Goal: Navigation & Orientation: Find specific page/section

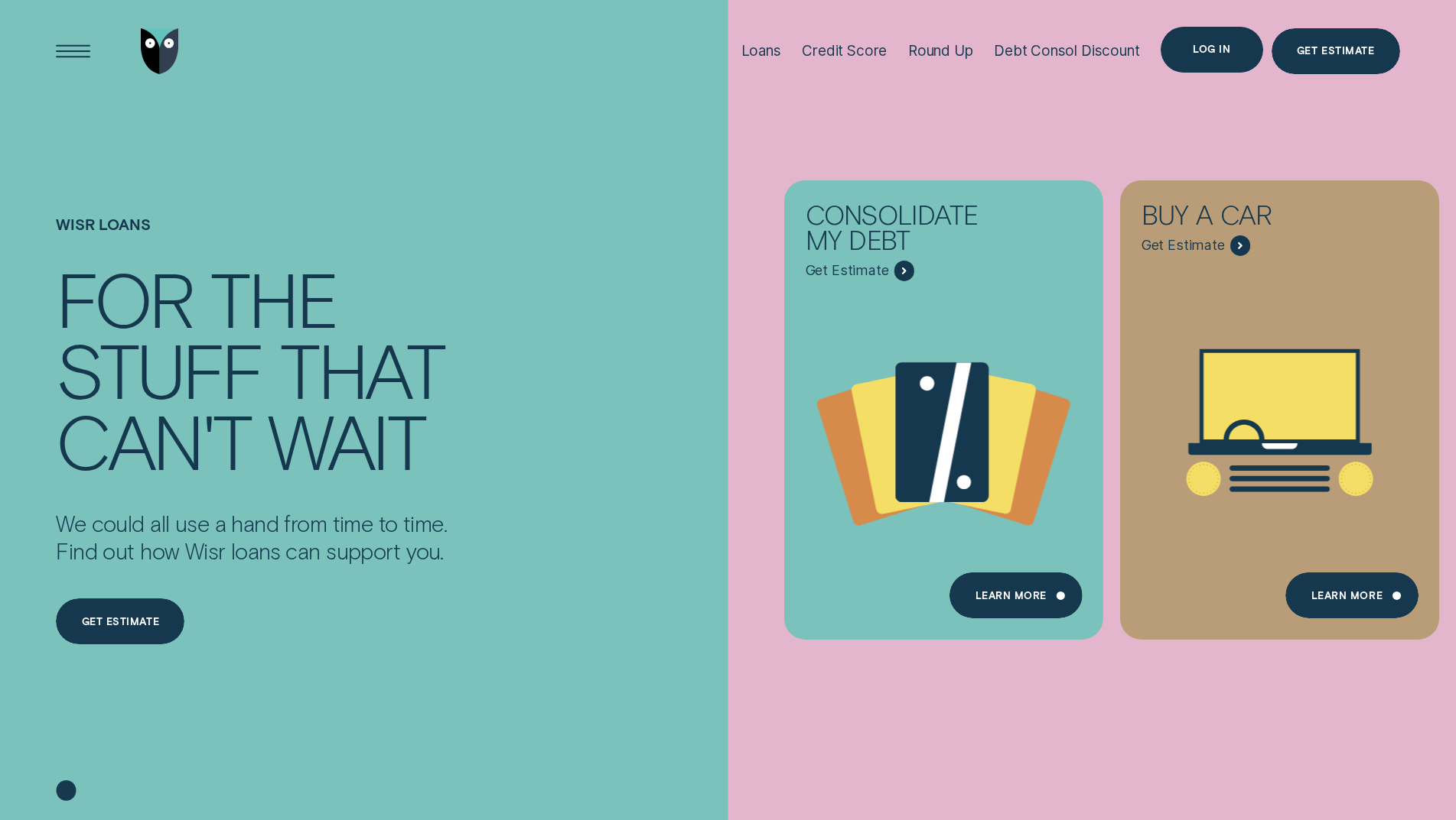
click at [1230, 56] on div "Log in" at bounding box center [1211, 49] width 101 height 46
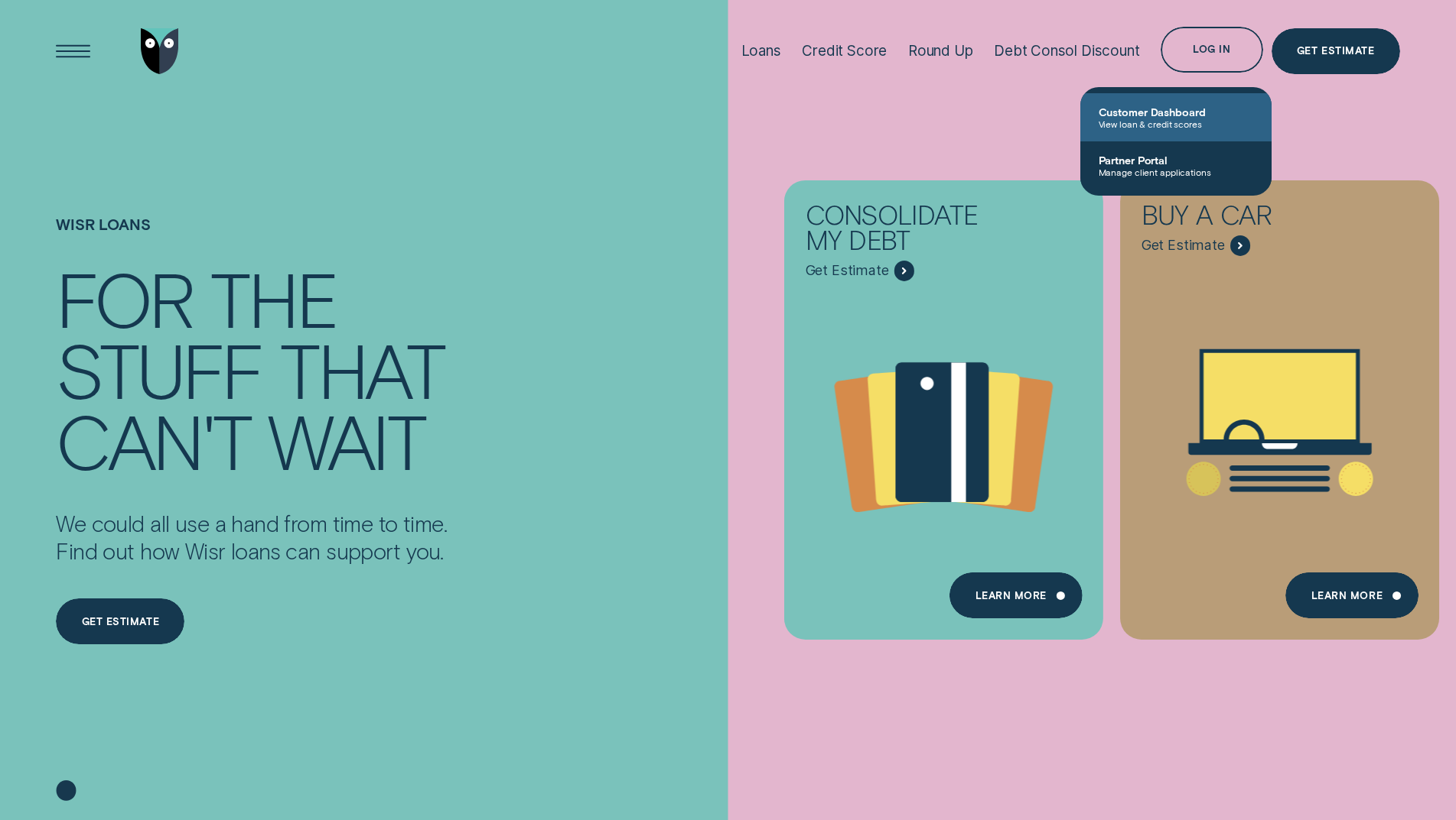
click at [1179, 122] on span "View loan & credit scores" at bounding box center [1176, 124] width 154 height 11
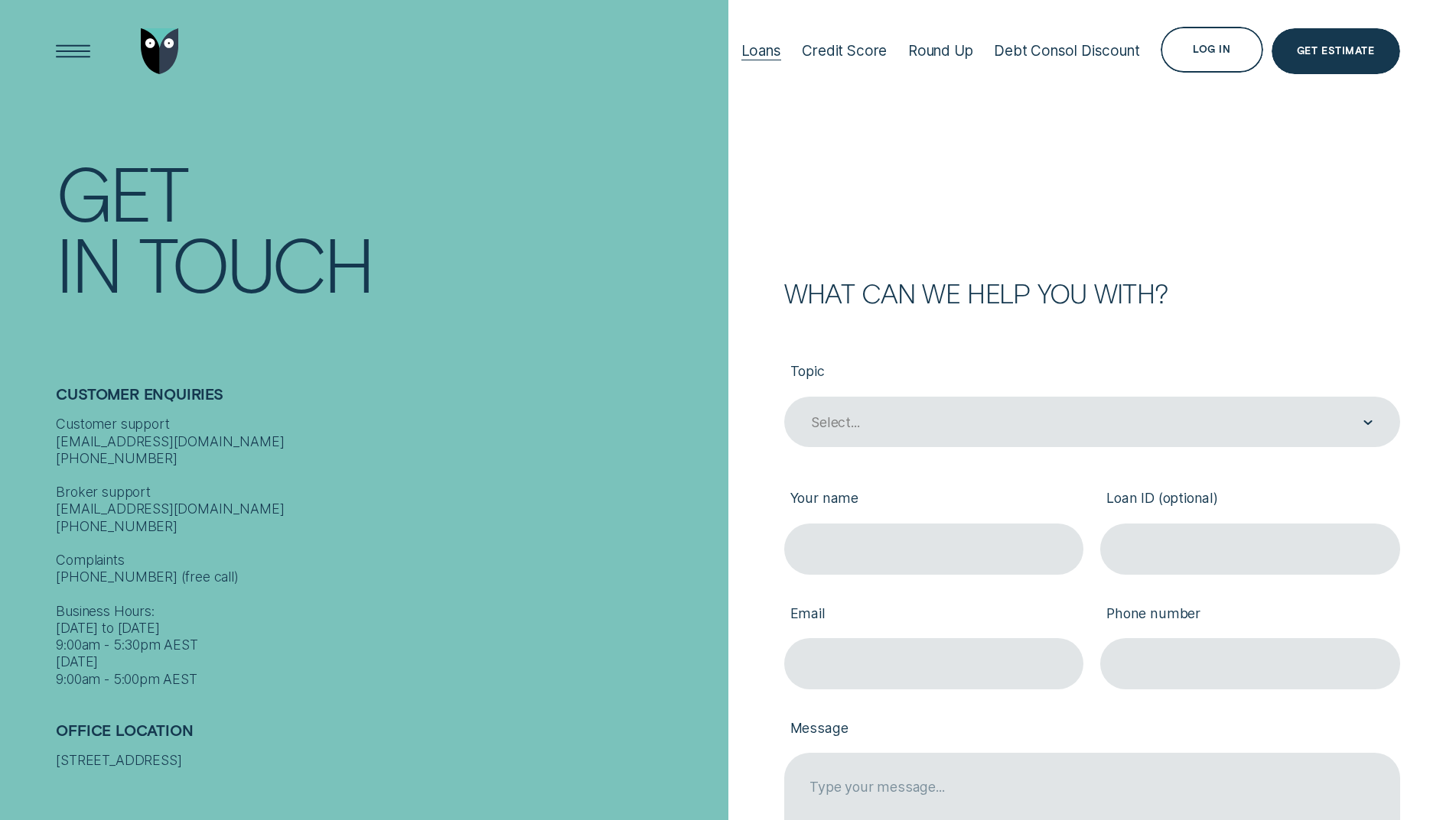
click at [762, 50] on div "Loans" at bounding box center [760, 51] width 40 height 18
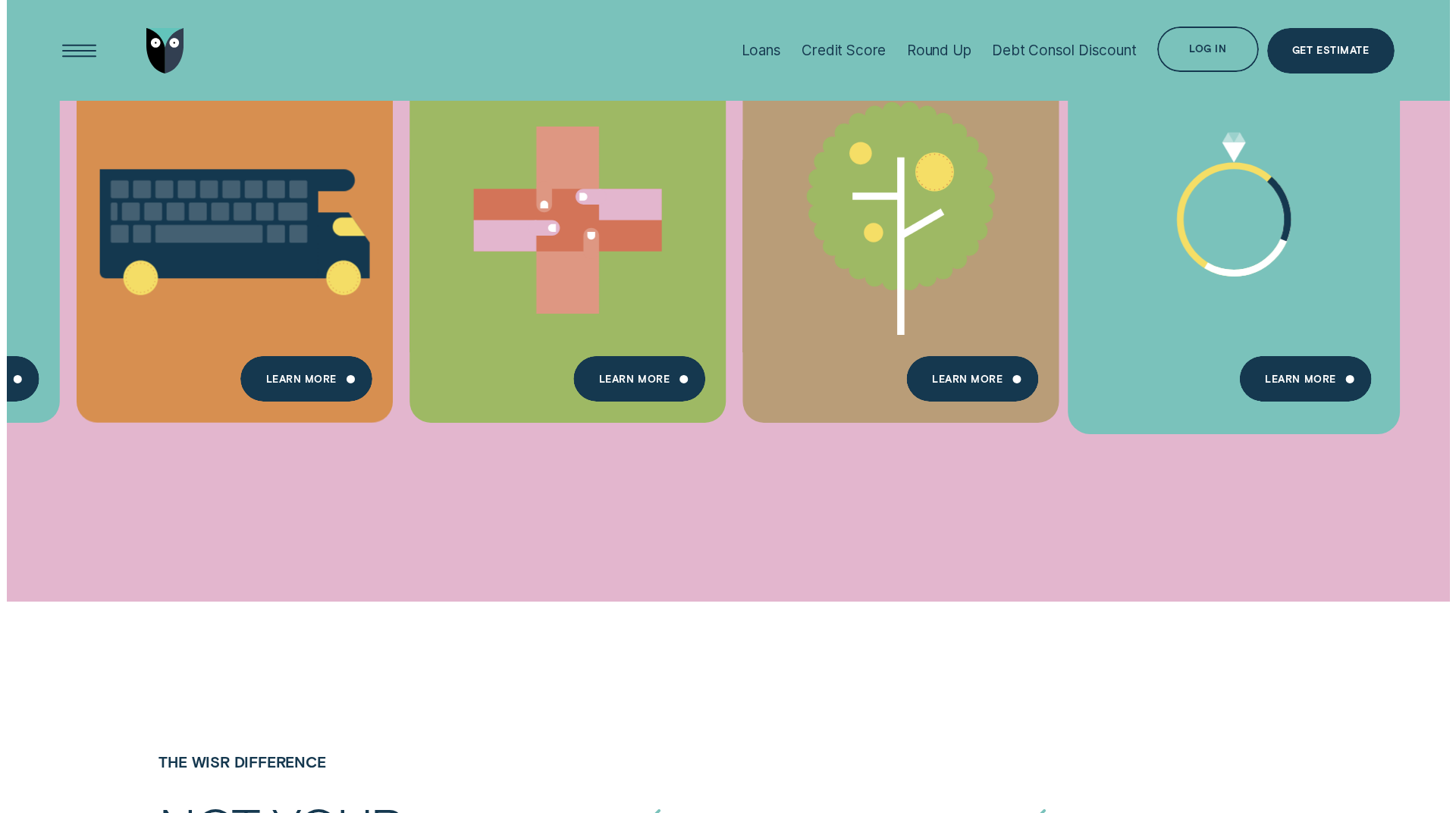
scroll to position [985, 0]
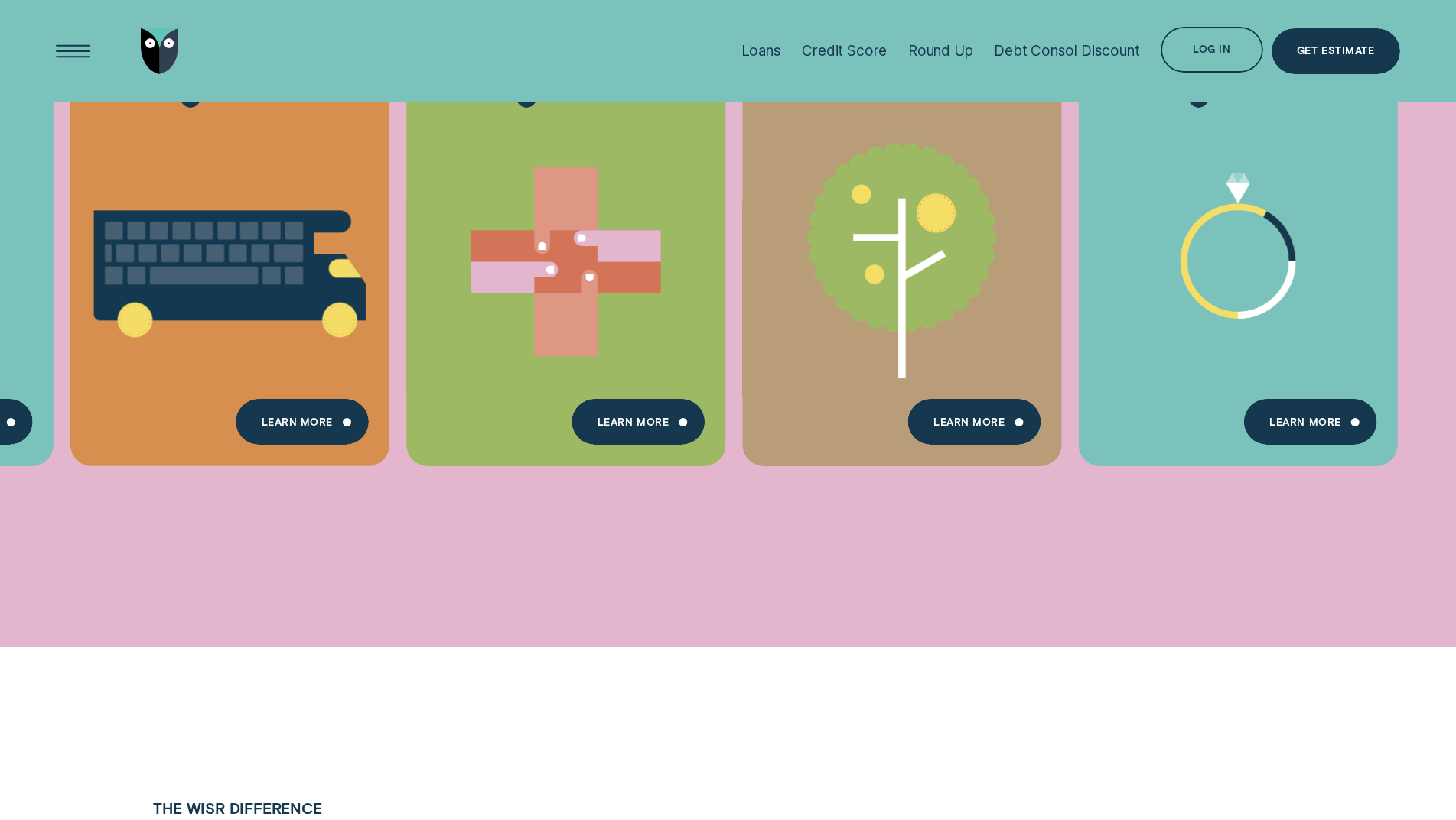
click at [756, 51] on div "Loans" at bounding box center [760, 51] width 40 height 18
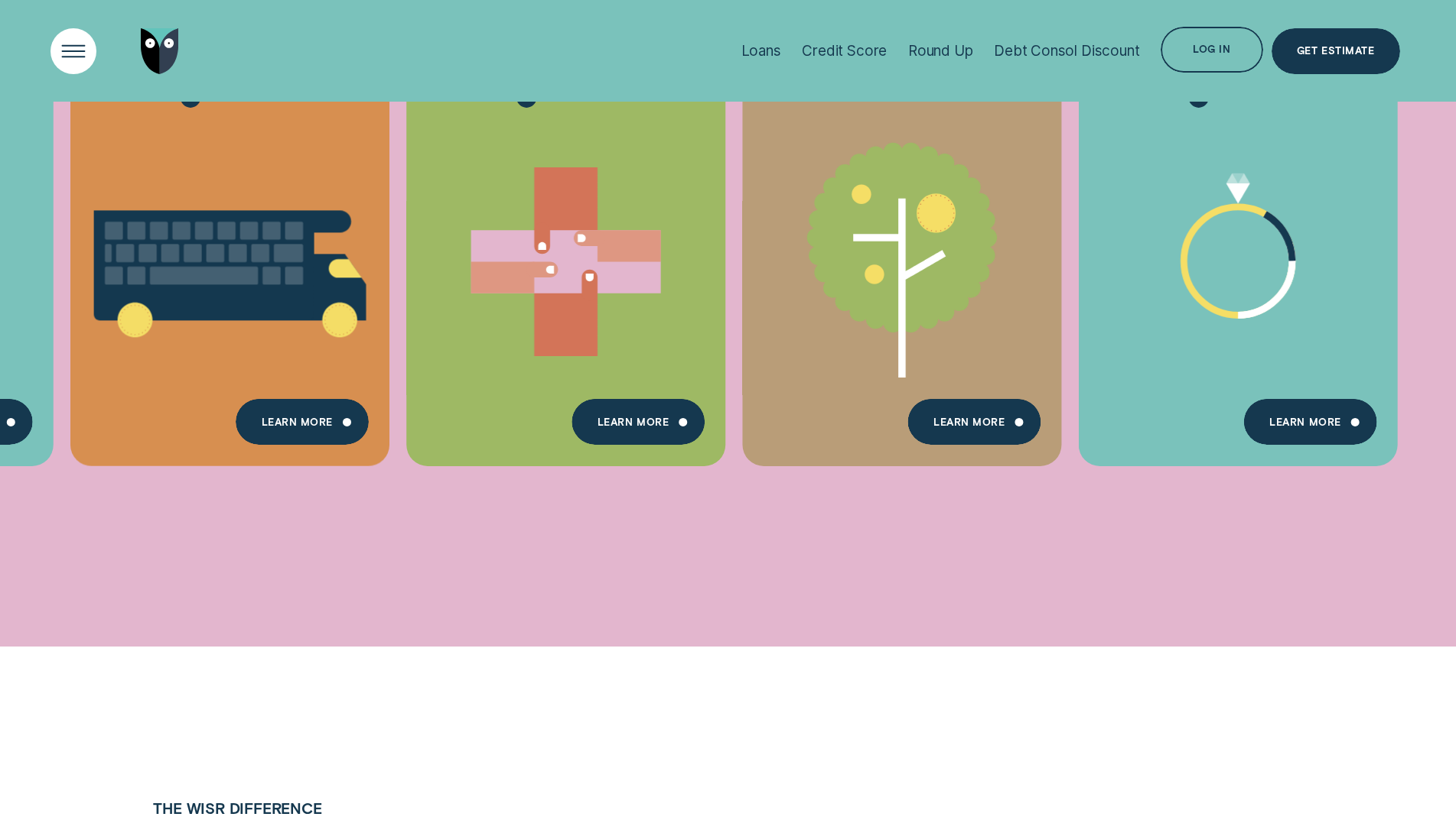
click at [71, 48] on div "Open Menu" at bounding box center [73, 51] width 65 height 65
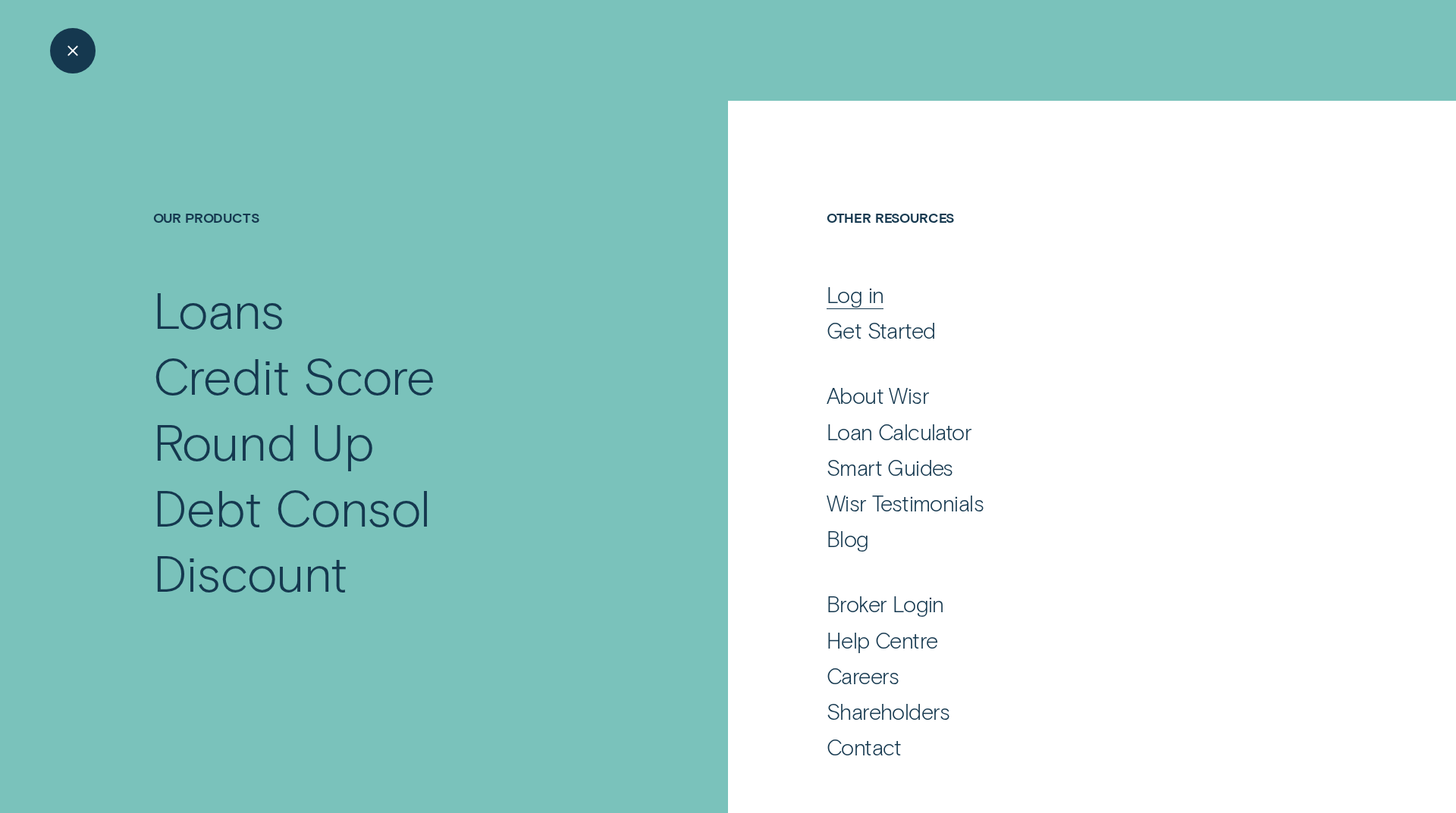
click at [859, 302] on div "Log in" at bounding box center [855, 294] width 58 height 27
